Goal: Check status: Check status

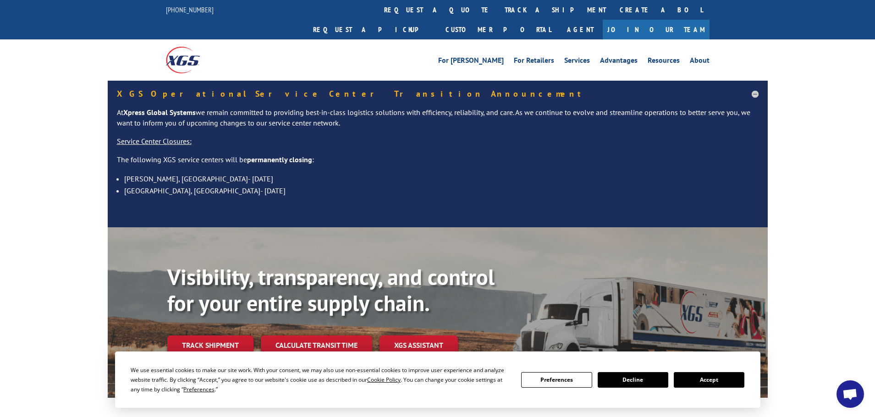
click at [712, 381] on button "Accept" at bounding box center [708, 380] width 71 height 16
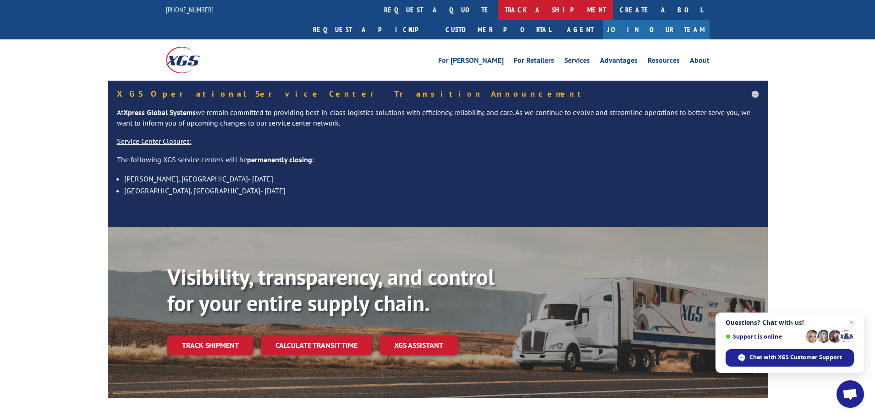
click at [498, 8] on link "track a shipment" at bounding box center [555, 10] width 115 height 20
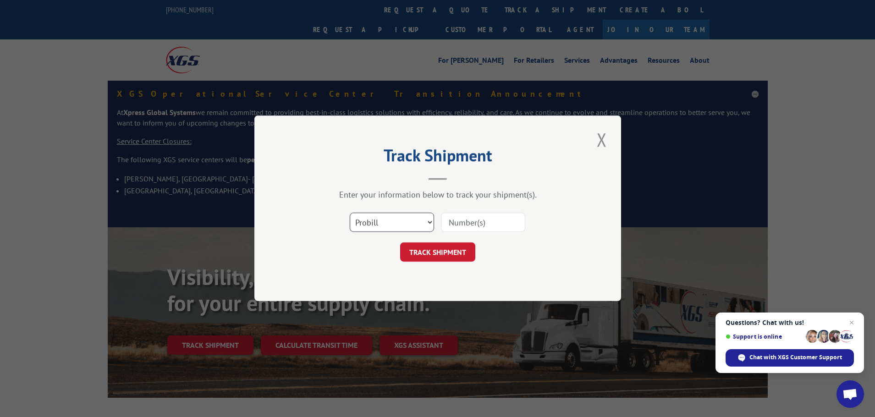
click at [390, 217] on select "Select category... Probill BOL PO" at bounding box center [392, 222] width 84 height 19
select select "po"
click at [350, 213] on select "Select category... Probill BOL PO" at bounding box center [392, 222] width 84 height 19
click at [479, 223] on input at bounding box center [483, 222] width 84 height 19
paste input "57512356"
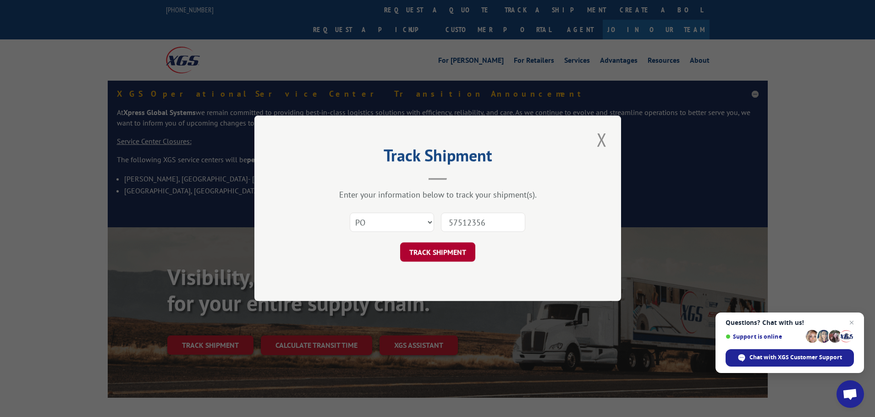
type input "57512356"
click at [429, 245] on button "TRACK SHIPMENT" at bounding box center [437, 252] width 75 height 19
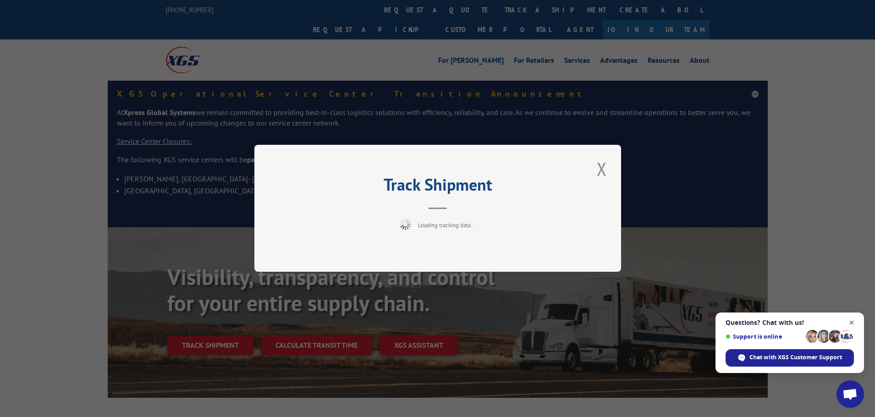
click at [852, 322] on span "Open chat" at bounding box center [851, 322] width 11 height 11
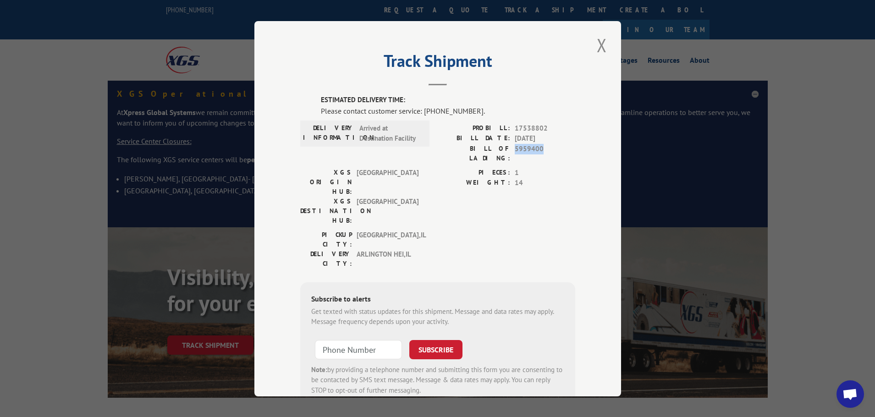
drag, startPoint x: 544, startPoint y: 148, endPoint x: 511, endPoint y: 149, distance: 32.5
click at [514, 149] on span "5959400" at bounding box center [544, 152] width 60 height 19
copy span "5959400"
click at [598, 43] on button "Close modal" at bounding box center [602, 45] width 16 height 25
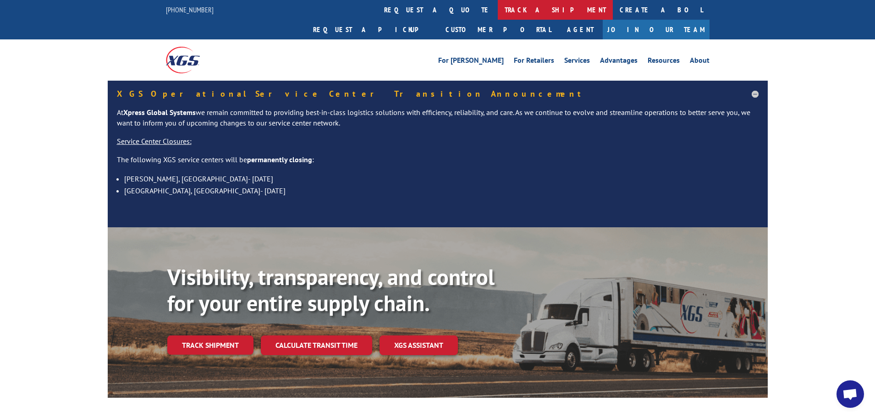
click at [498, 8] on link "track a shipment" at bounding box center [555, 10] width 115 height 20
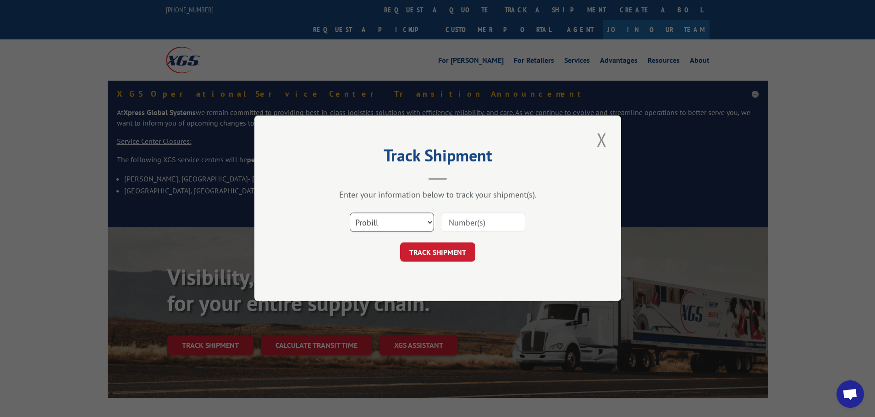
click at [392, 223] on select "Select category... Probill BOL PO" at bounding box center [392, 222] width 84 height 19
select select "bol"
click at [350, 213] on select "Select category... Probill BOL PO" at bounding box center [392, 222] width 84 height 19
click at [464, 223] on input at bounding box center [483, 222] width 84 height 19
paste input "5959400"
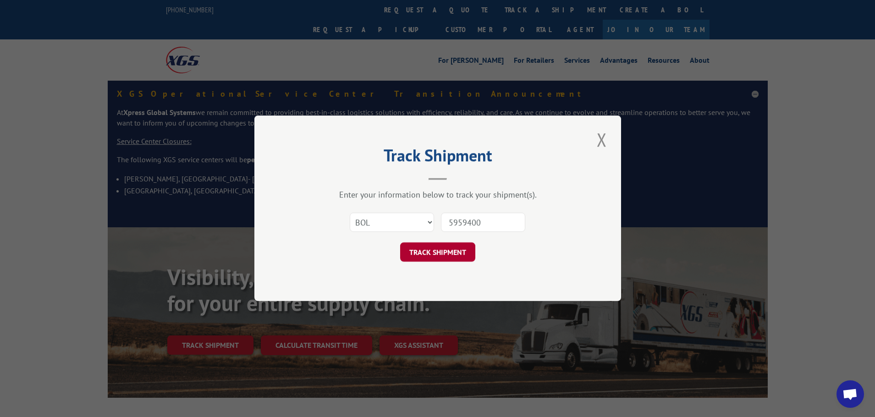
type input "5959400"
click at [434, 250] on button "TRACK SHIPMENT" at bounding box center [437, 252] width 75 height 19
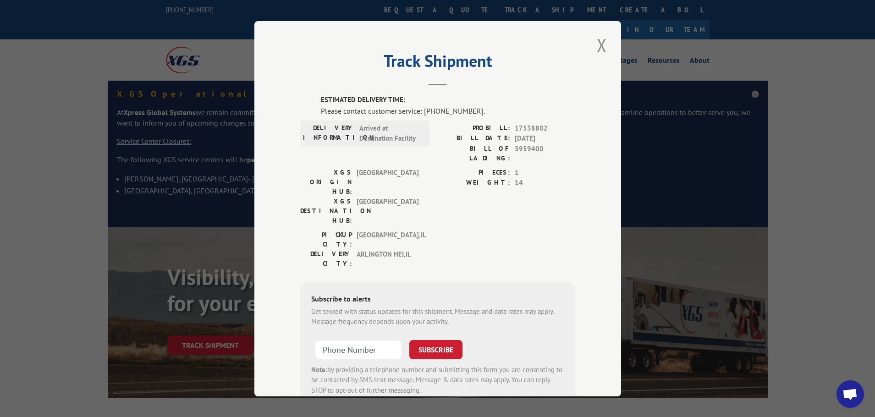
click at [279, 361] on div "Track Shipment ESTIMATED DELIVERY TIME: Please contact customer service: [PHONE…" at bounding box center [437, 208] width 367 height 375
click at [598, 43] on button "Close modal" at bounding box center [602, 45] width 16 height 25
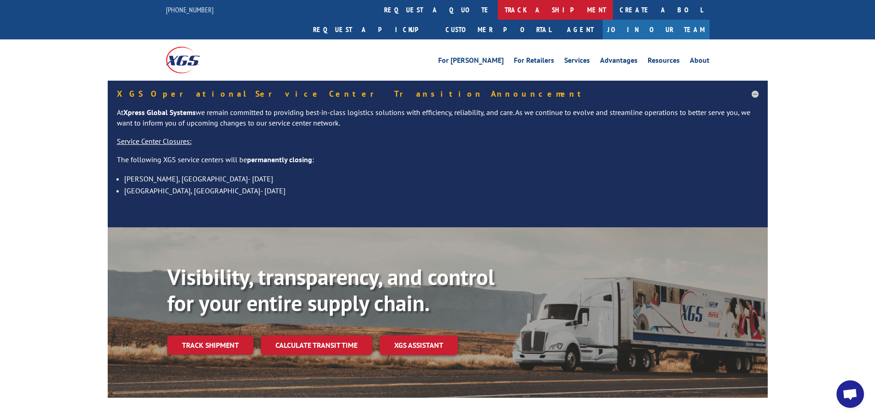
click at [498, 11] on link "track a shipment" at bounding box center [555, 10] width 115 height 20
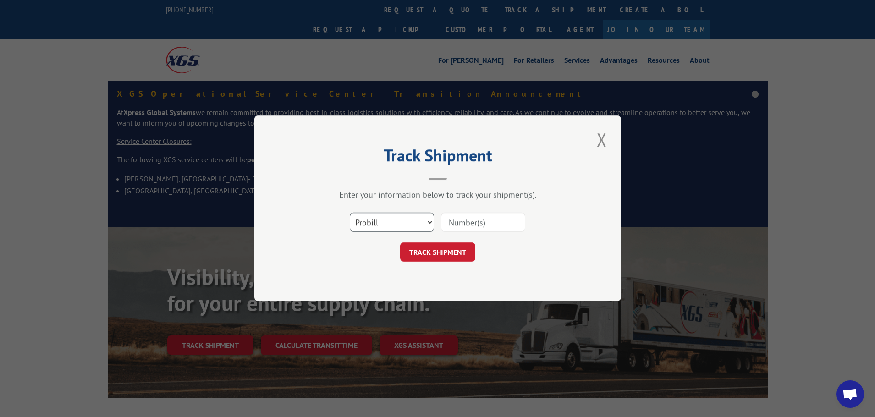
click at [432, 221] on select "Select category... Probill BOL PO" at bounding box center [392, 222] width 84 height 19
select select "bol"
click at [350, 213] on select "Select category... Probill BOL PO" at bounding box center [392, 222] width 84 height 19
click at [452, 220] on input at bounding box center [483, 222] width 84 height 19
paste input "5959400"
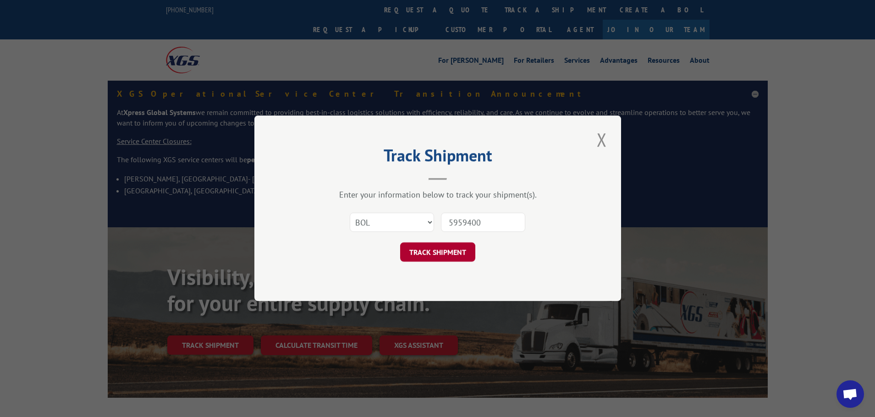
type input "5959400"
click at [429, 251] on button "TRACK SHIPMENT" at bounding box center [437, 252] width 75 height 19
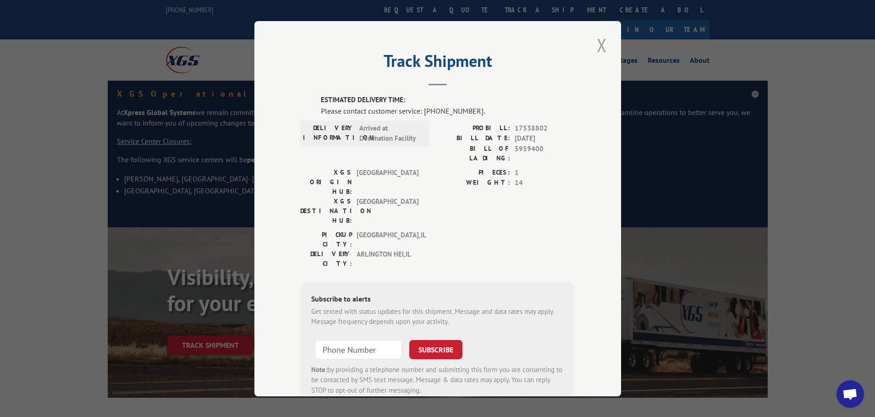
click at [597, 43] on button "Close modal" at bounding box center [602, 45] width 16 height 25
